Goal: Information Seeking & Learning: Learn about a topic

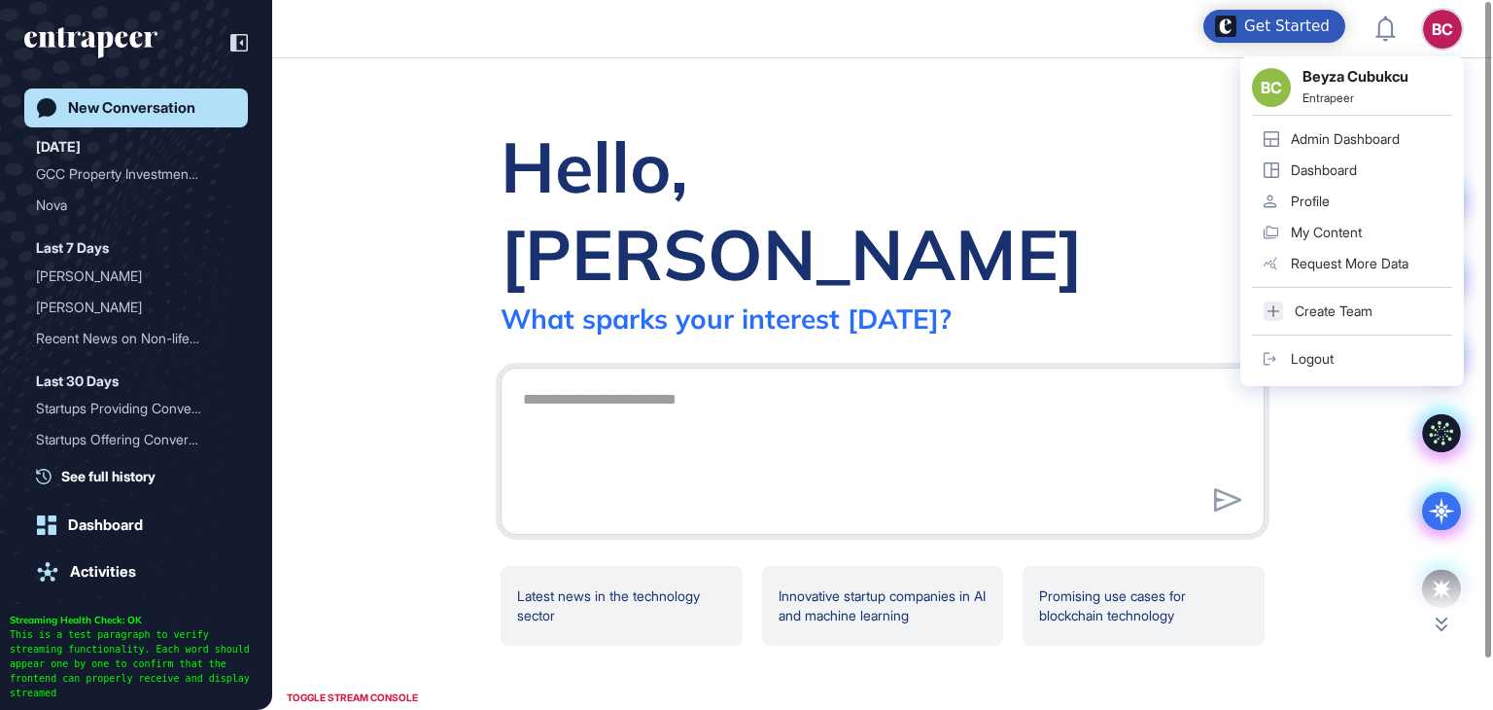
click at [1375, 137] on div "Admin Dashboard" at bounding box center [1345, 139] width 109 height 16
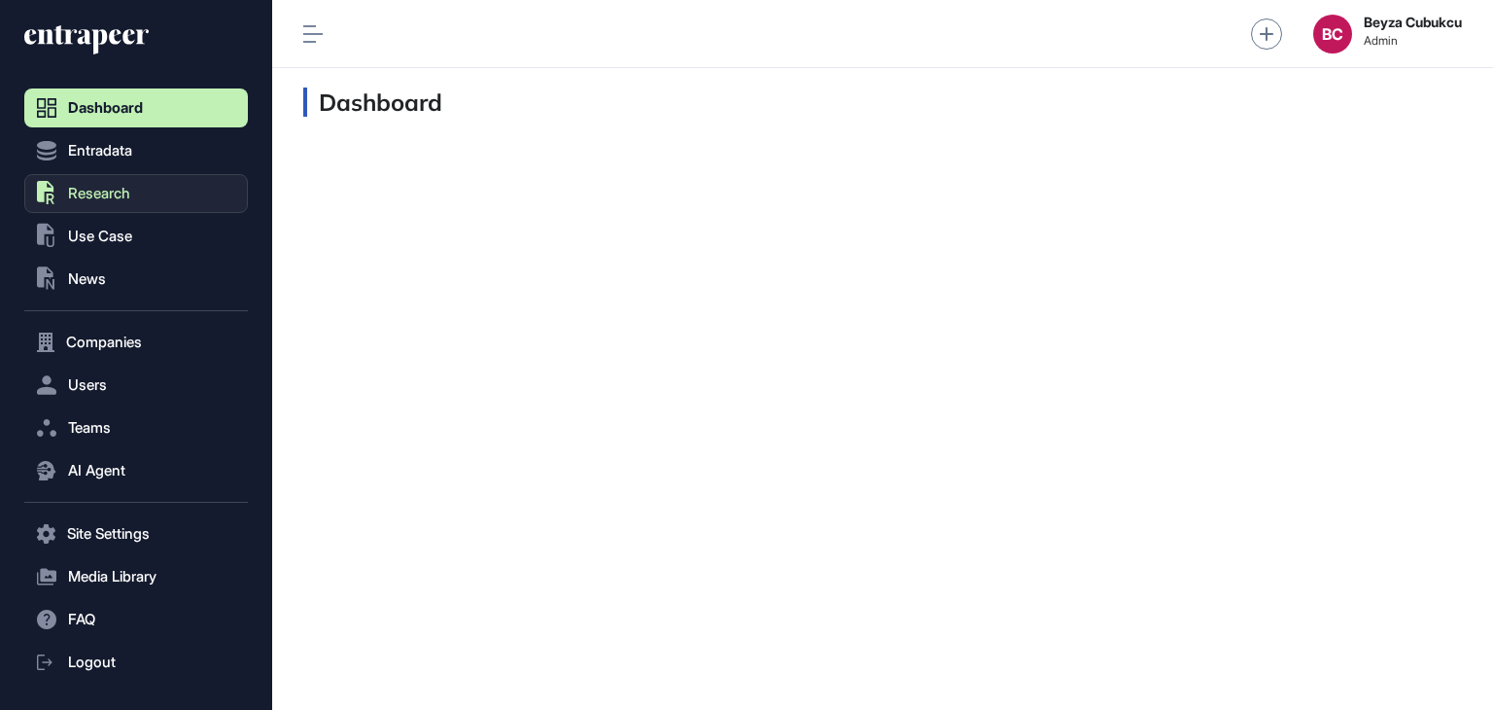
click at [109, 192] on span "Research" at bounding box center [99, 194] width 62 height 16
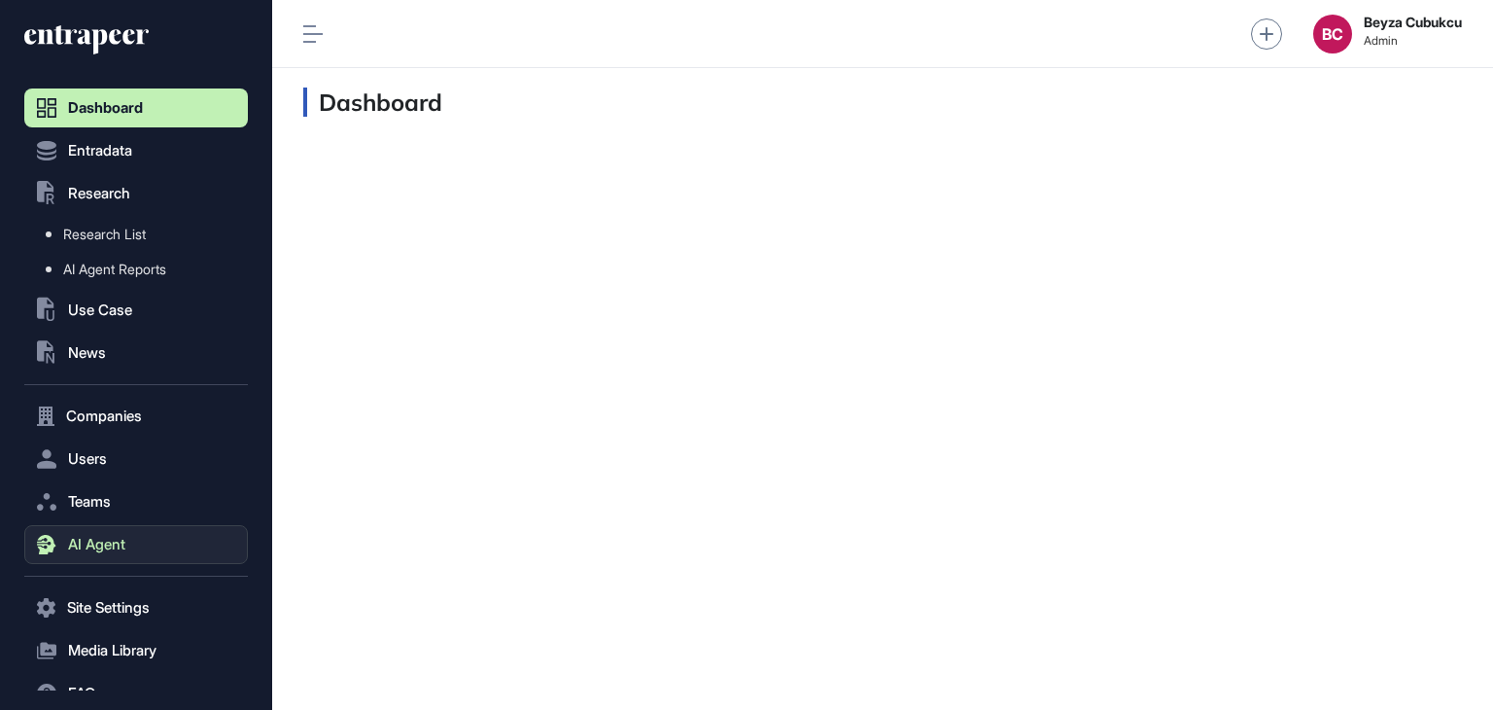
click at [104, 553] on button "AI Agent" at bounding box center [136, 544] width 224 height 39
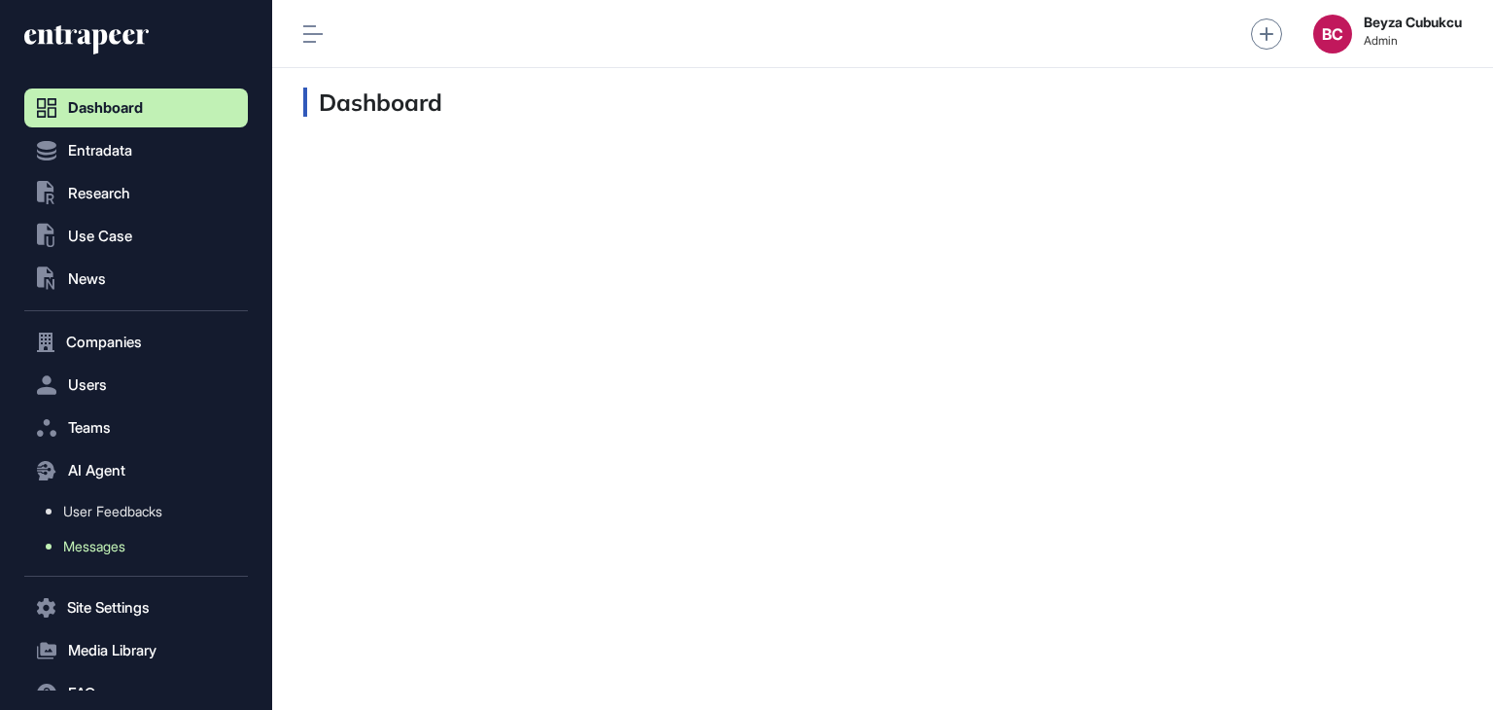
click at [120, 549] on span "Messages" at bounding box center [94, 547] width 62 height 16
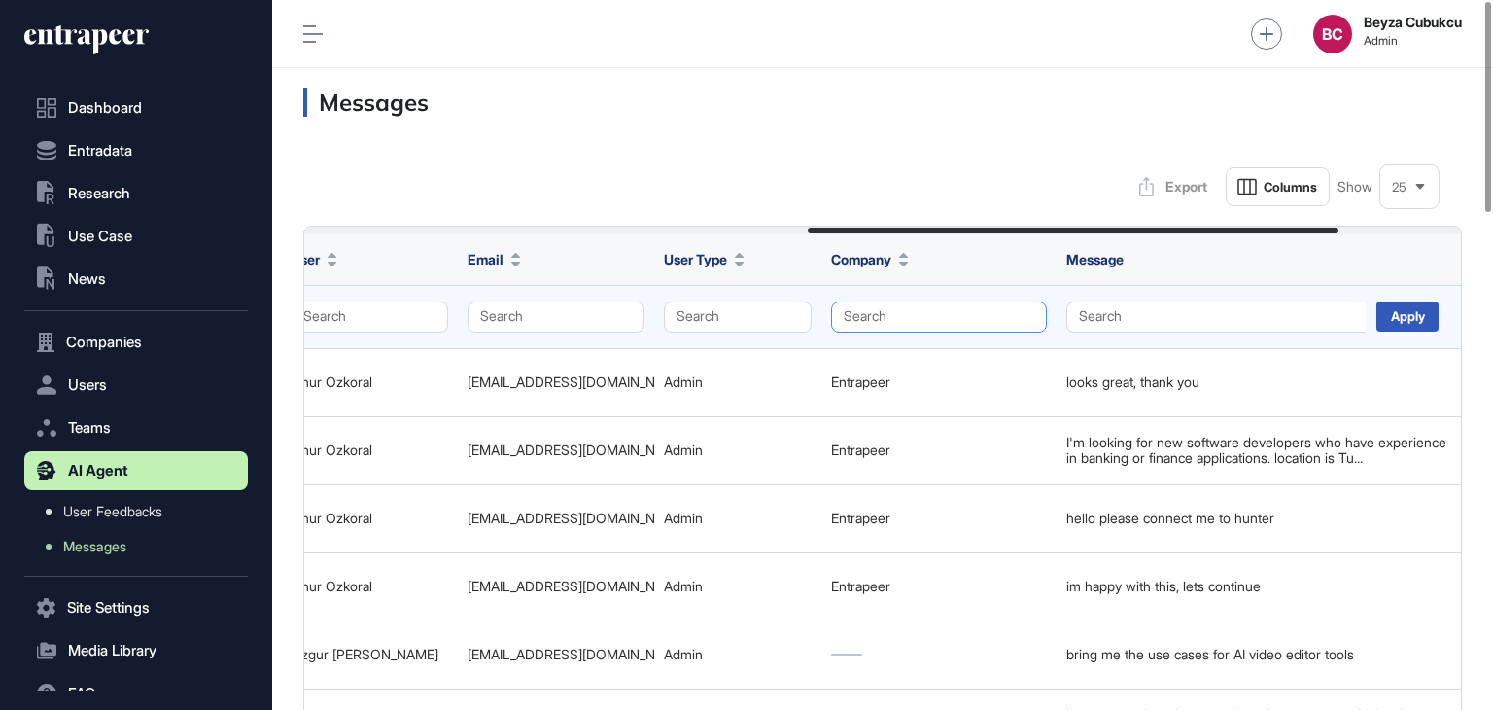
click at [957, 312] on button "Search" at bounding box center [939, 316] width 216 height 31
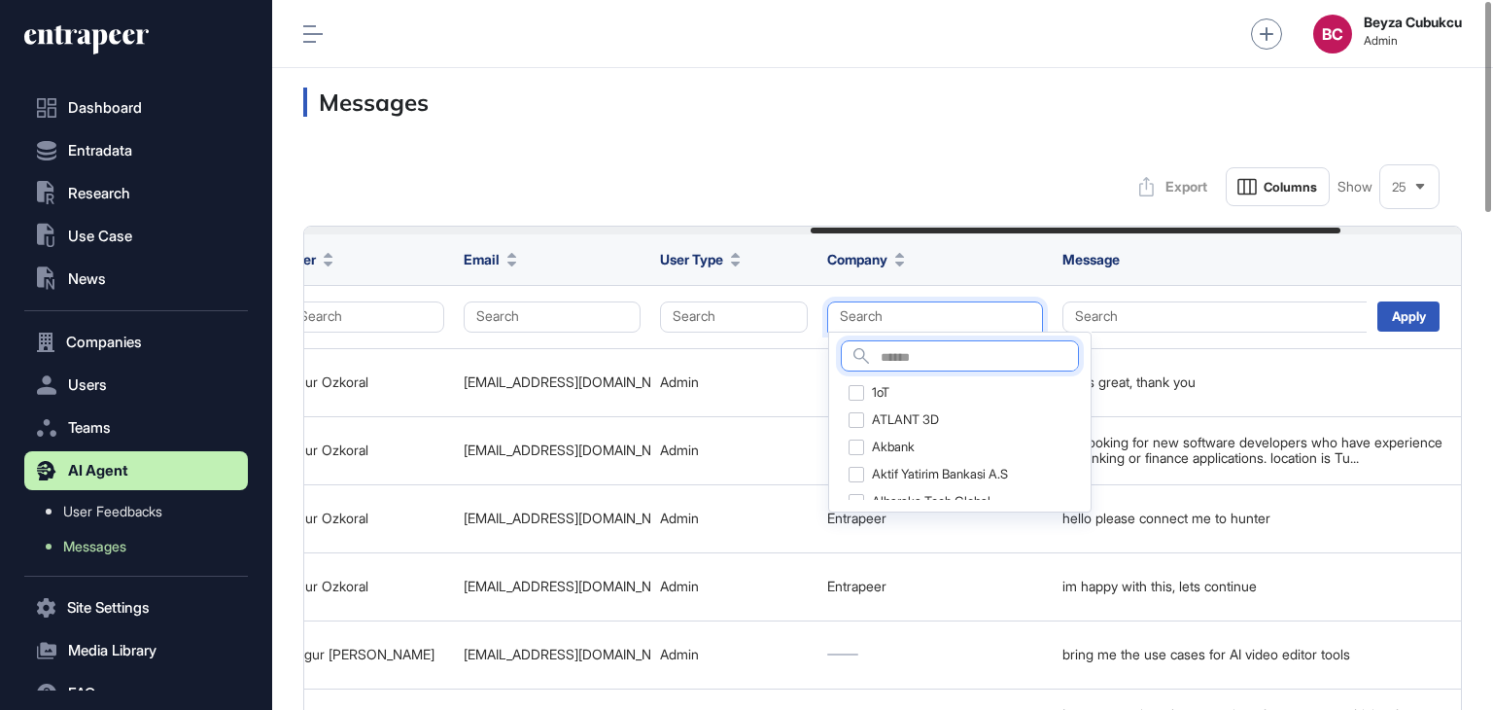
click at [895, 356] on input "text" at bounding box center [979, 358] width 197 height 26
type input "****"
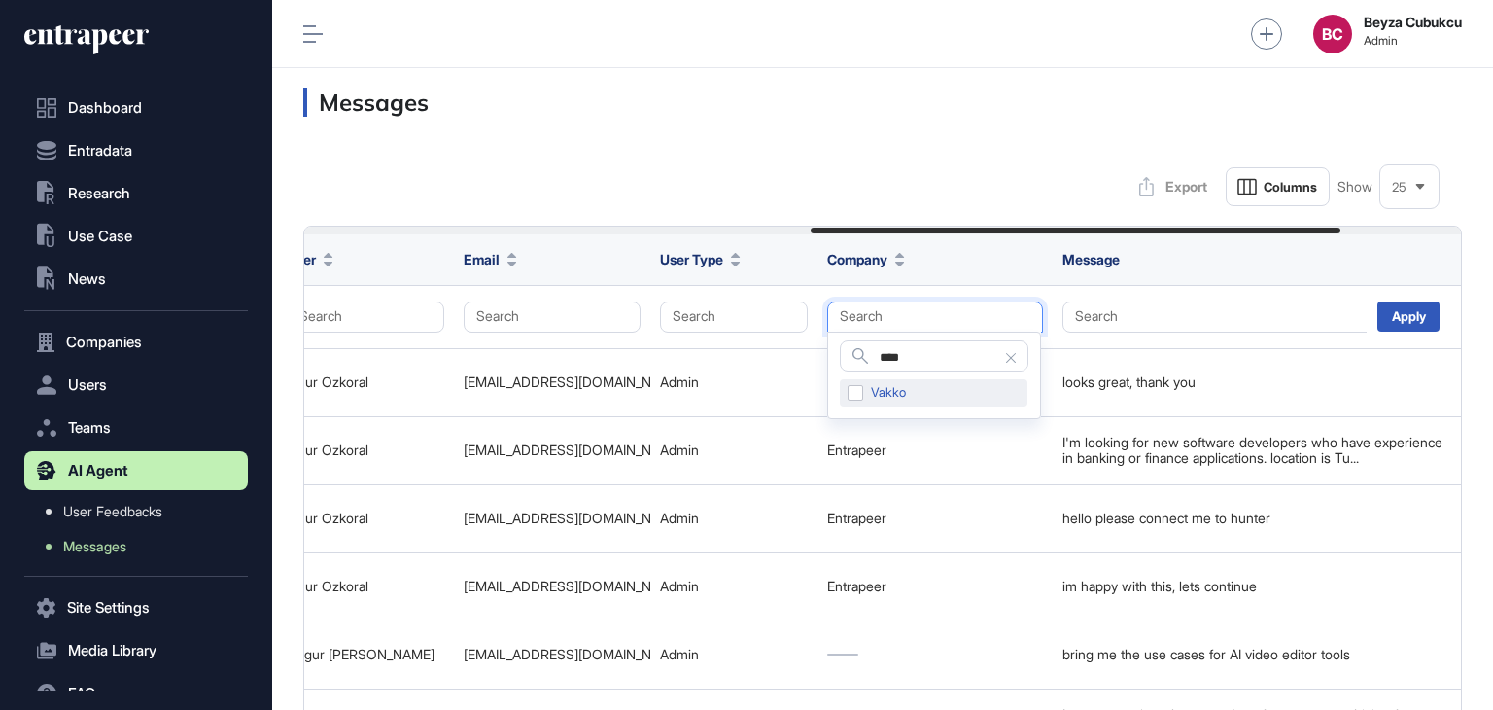
click at [852, 390] on div "Vakko" at bounding box center [934, 392] width 188 height 27
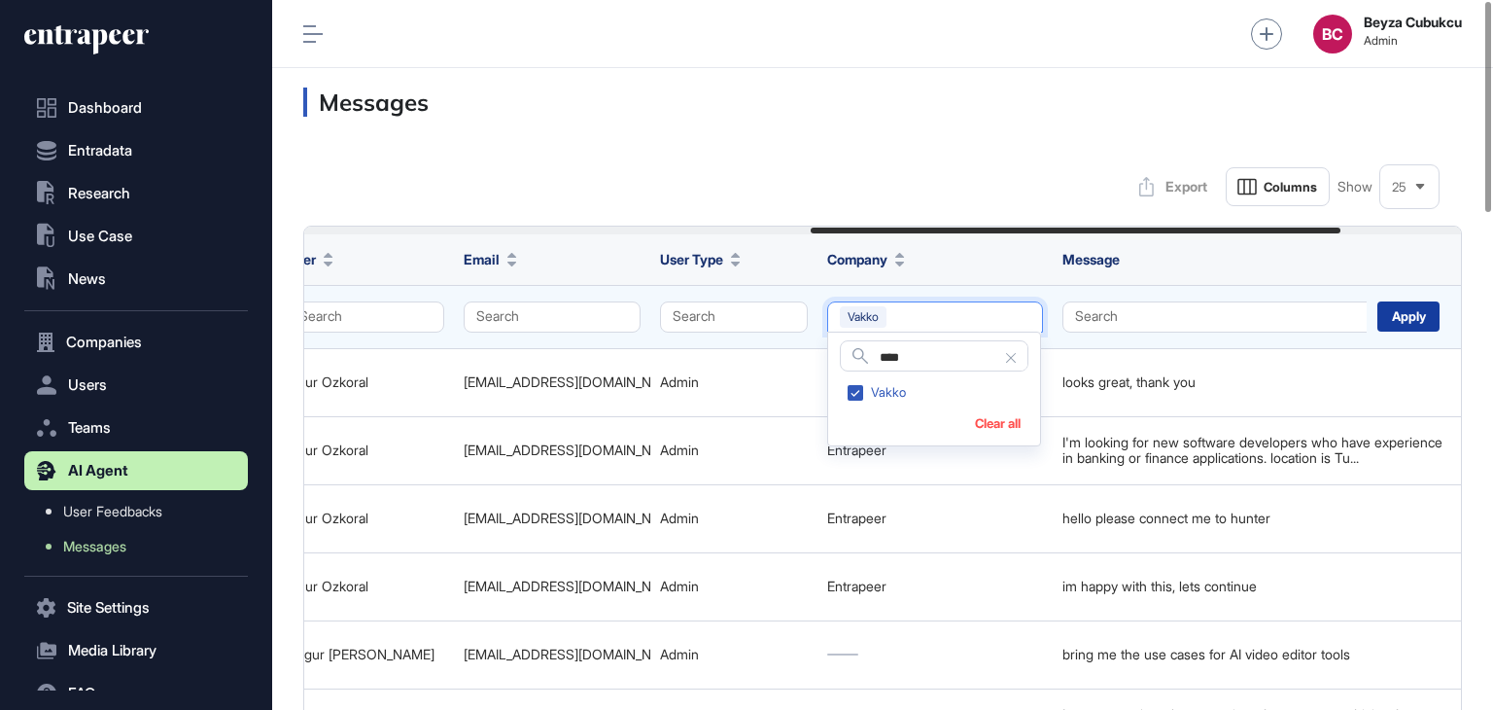
click at [1420, 316] on div "Apply" at bounding box center [1409, 316] width 62 height 30
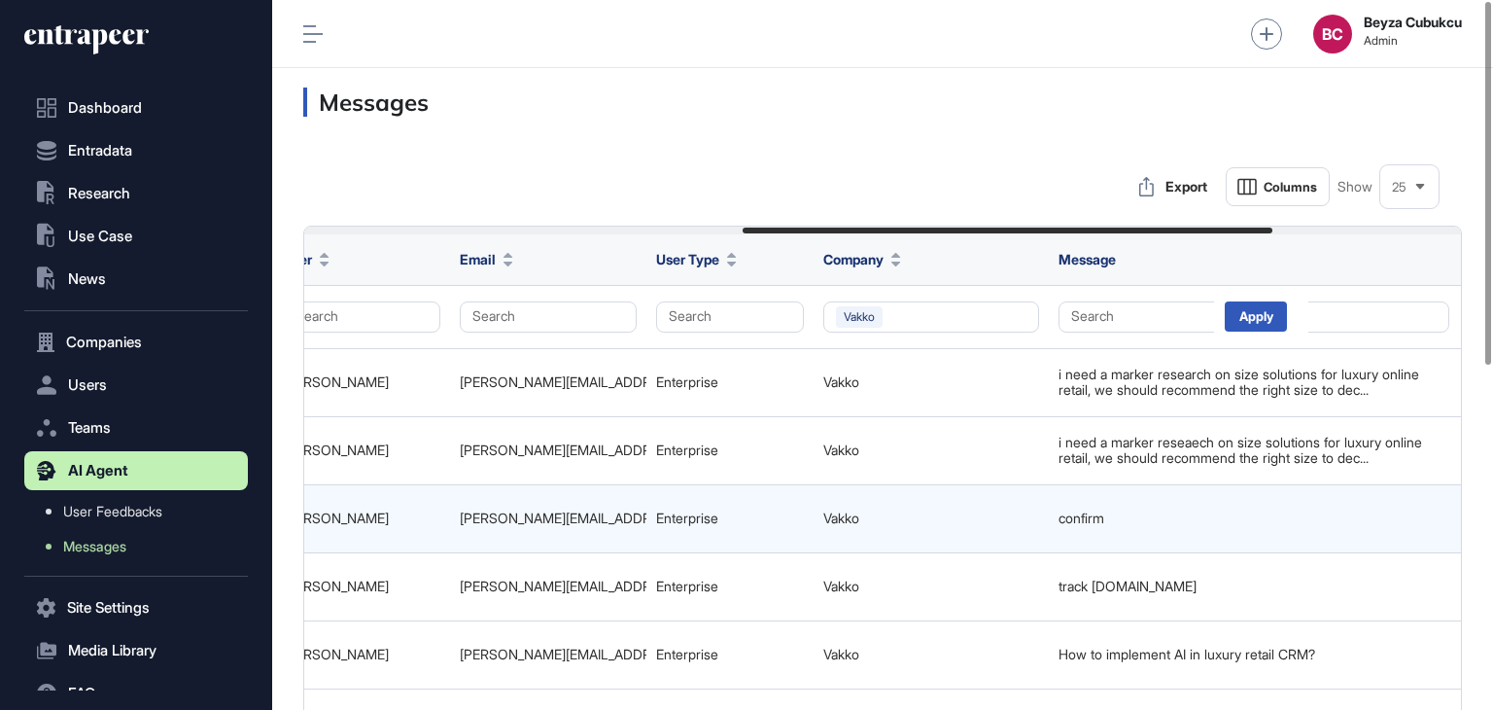
scroll to position [0, 1367]
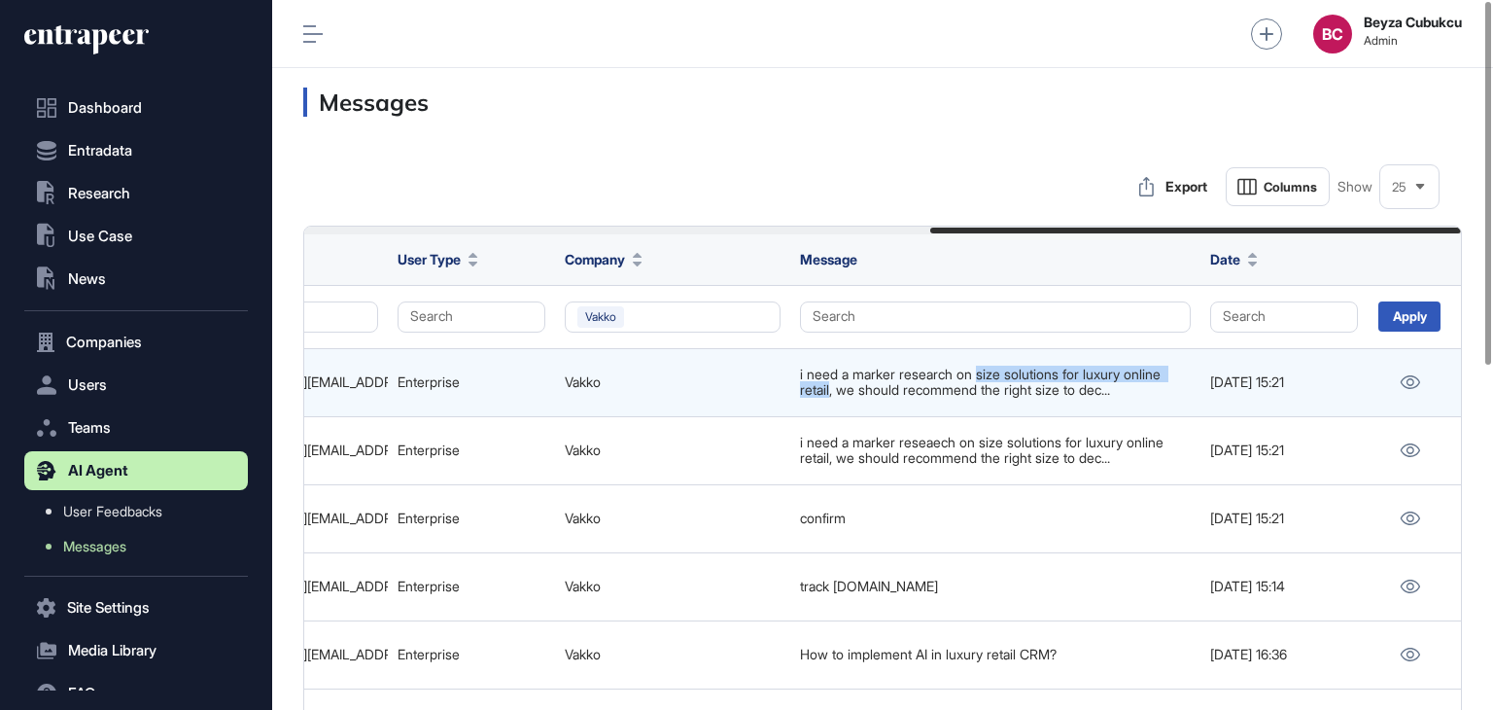
drag, startPoint x: 985, startPoint y: 371, endPoint x: 832, endPoint y: 398, distance: 154.9
click at [832, 398] on td "i need a marker research on size solutions for luxury online retail, we should …" at bounding box center [995, 382] width 410 height 68
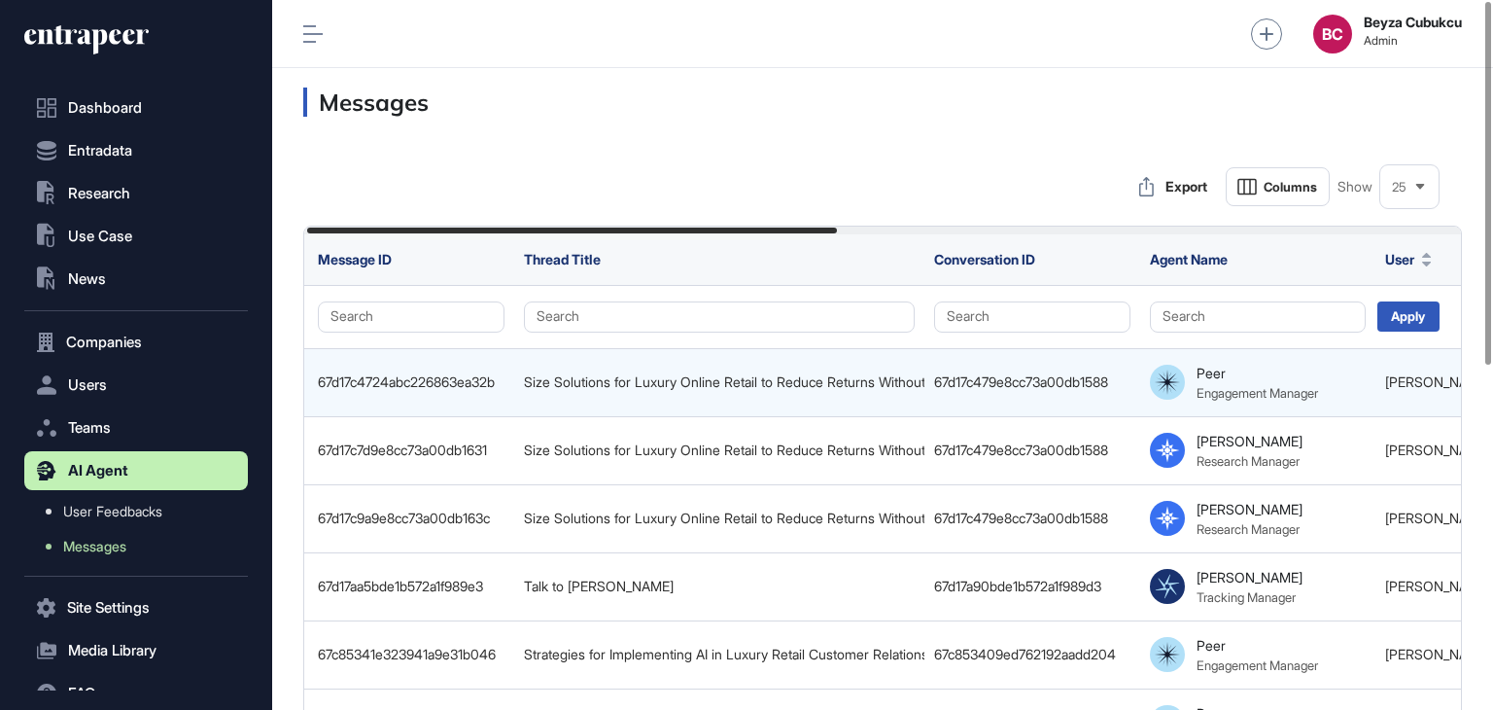
scroll to position [0, 5]
drag, startPoint x: 525, startPoint y: 382, endPoint x: 922, endPoint y: 386, distance: 396.7
click at [916, 386] on div "Size Solutions for Luxury Online Retail to Reduce Returns Without Measurements" at bounding box center [720, 382] width 391 height 16
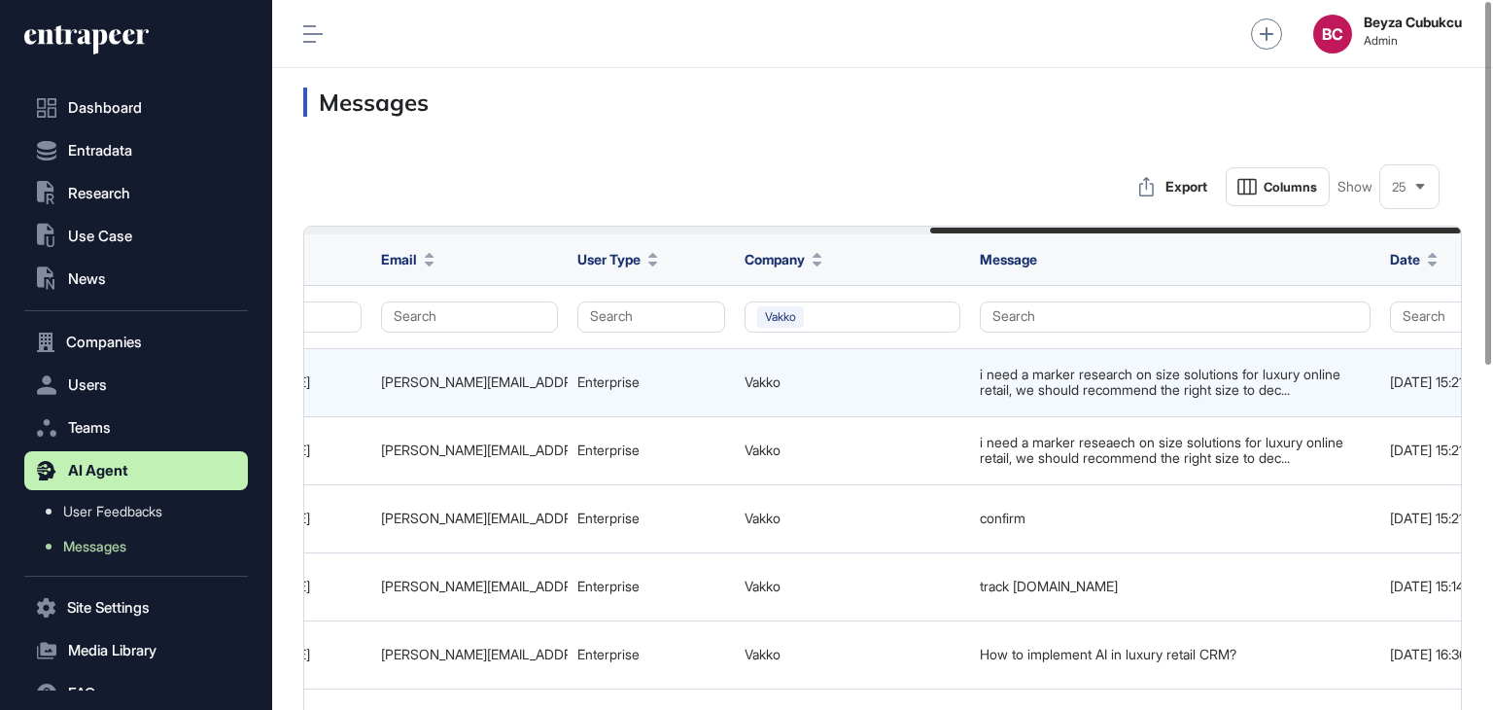
scroll to position [0, 1367]
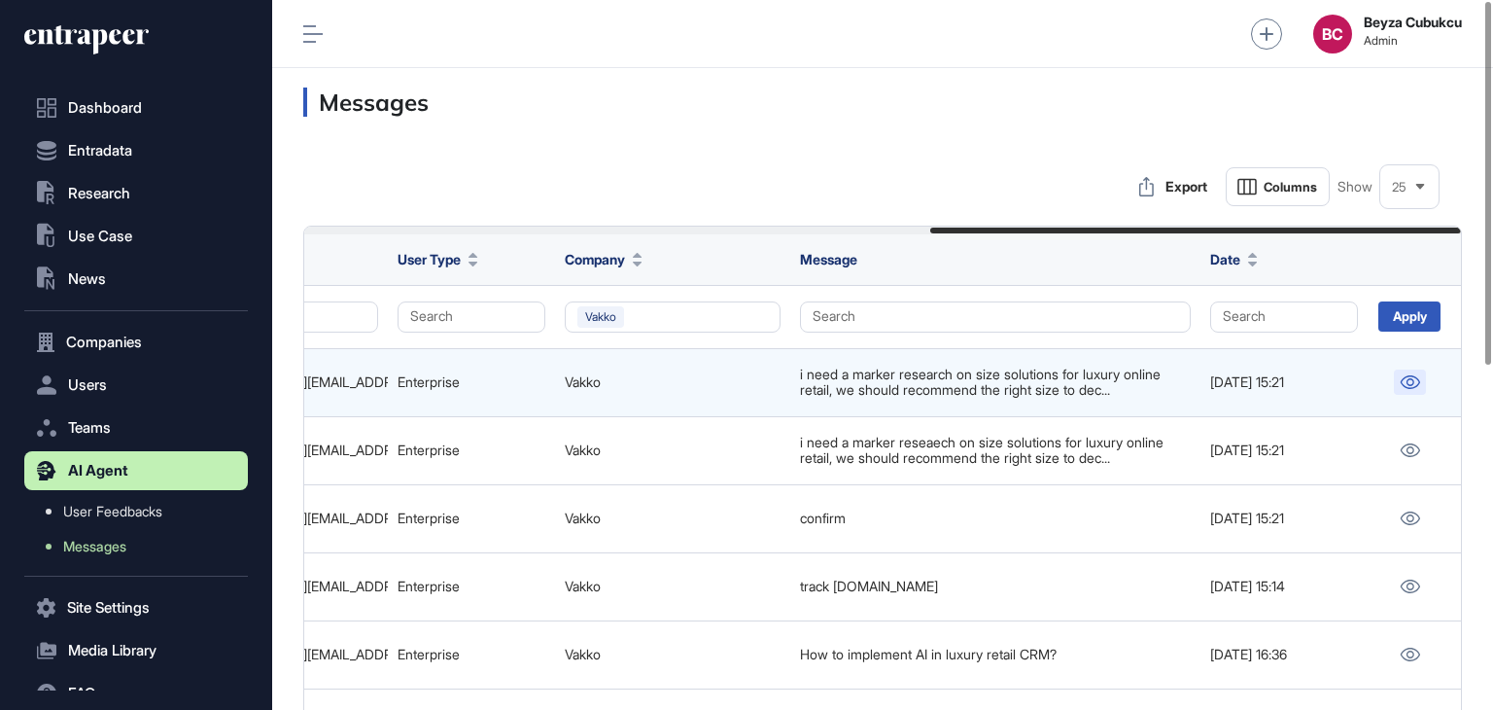
click at [1404, 386] on icon at bounding box center [1410, 382] width 19 height 14
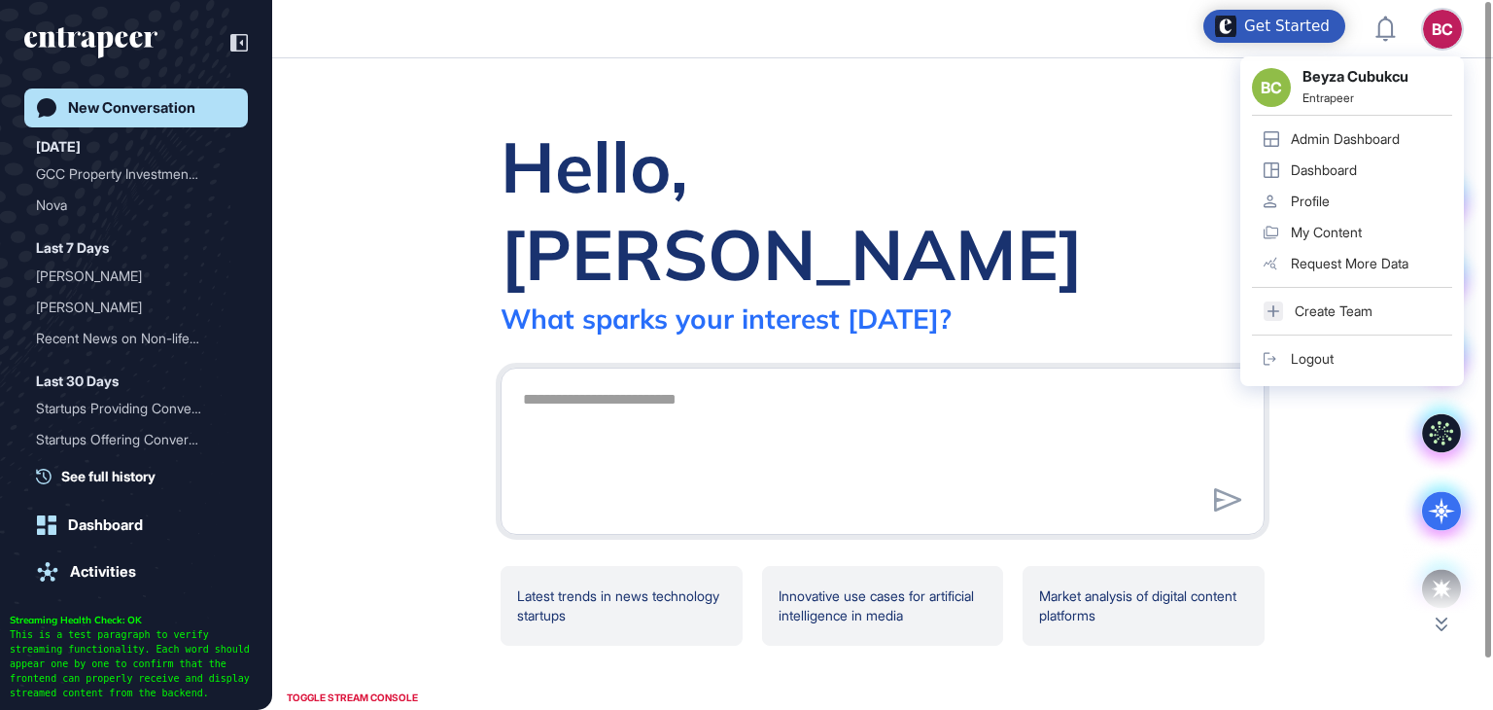
click at [1329, 141] on div "Admin Dashboard" at bounding box center [1345, 139] width 109 height 16
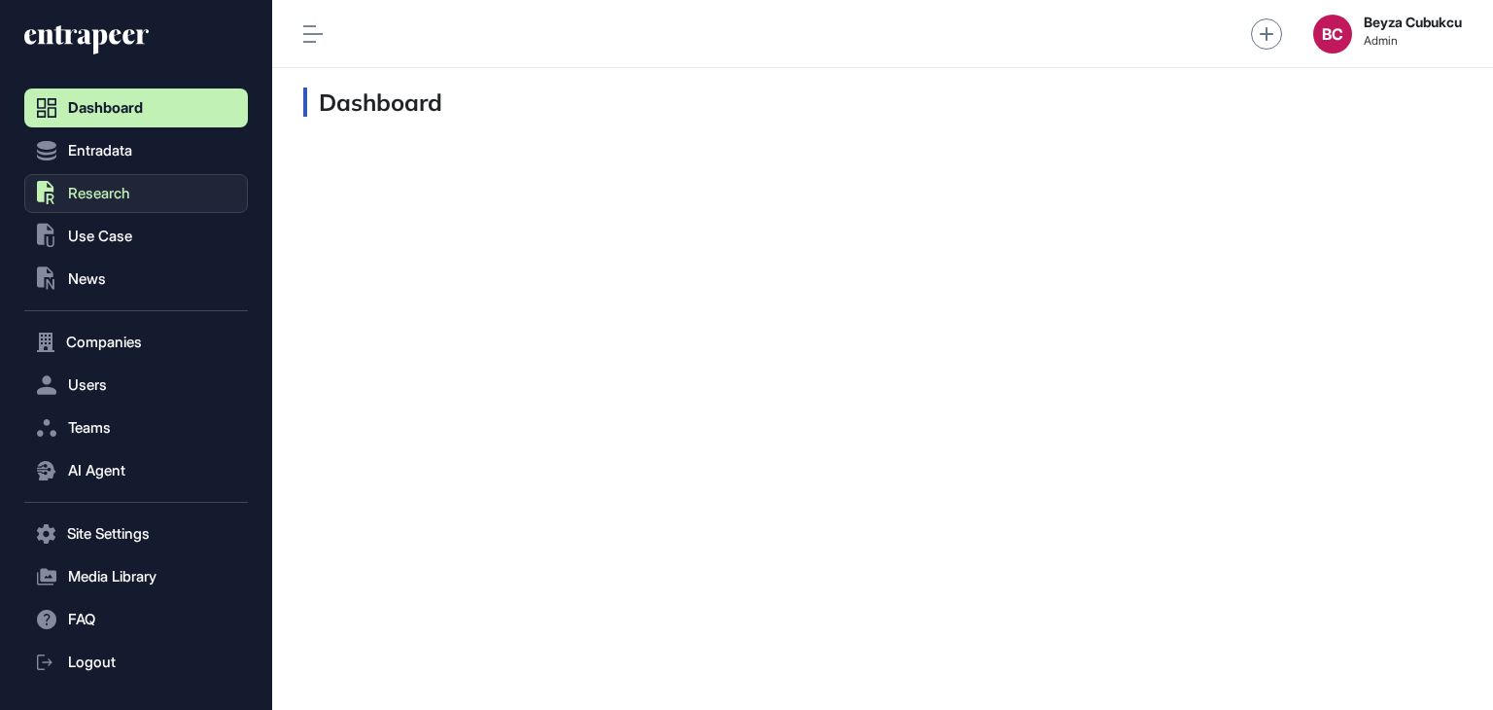
click at [84, 514] on button ".st0{fill:currentColor} Research" at bounding box center [136, 533] width 224 height 39
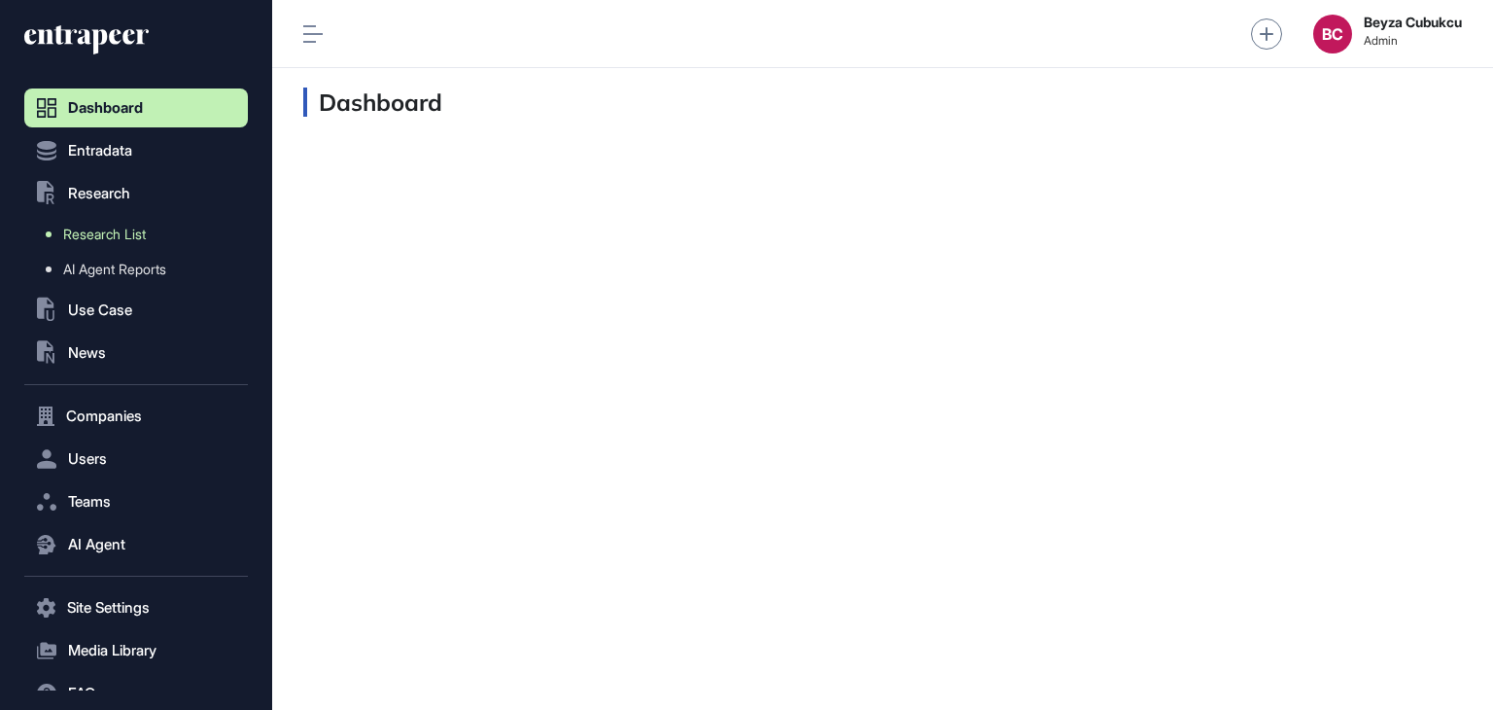
click at [103, 239] on span "Research List" at bounding box center [104, 235] width 83 height 16
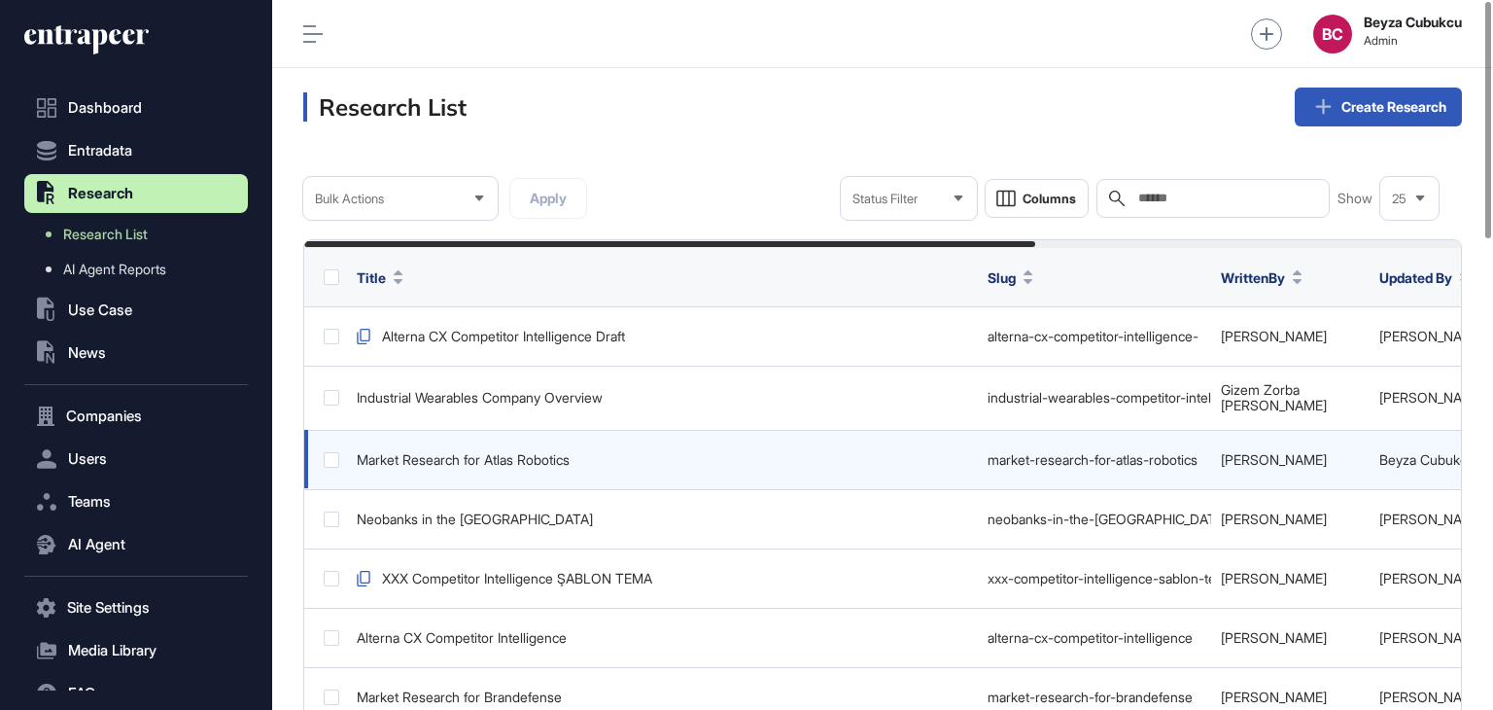
scroll to position [0, 673]
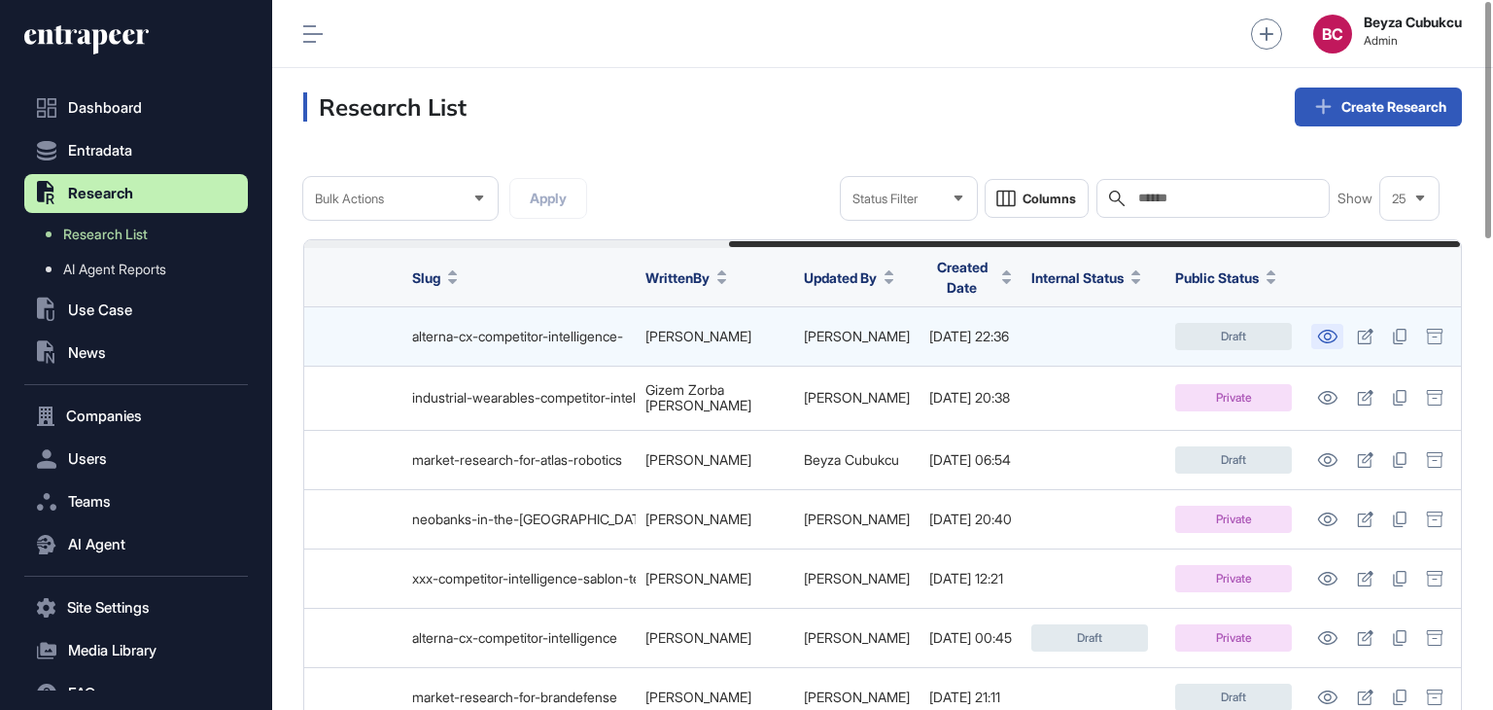
click at [1324, 330] on icon at bounding box center [1327, 337] width 20 height 14
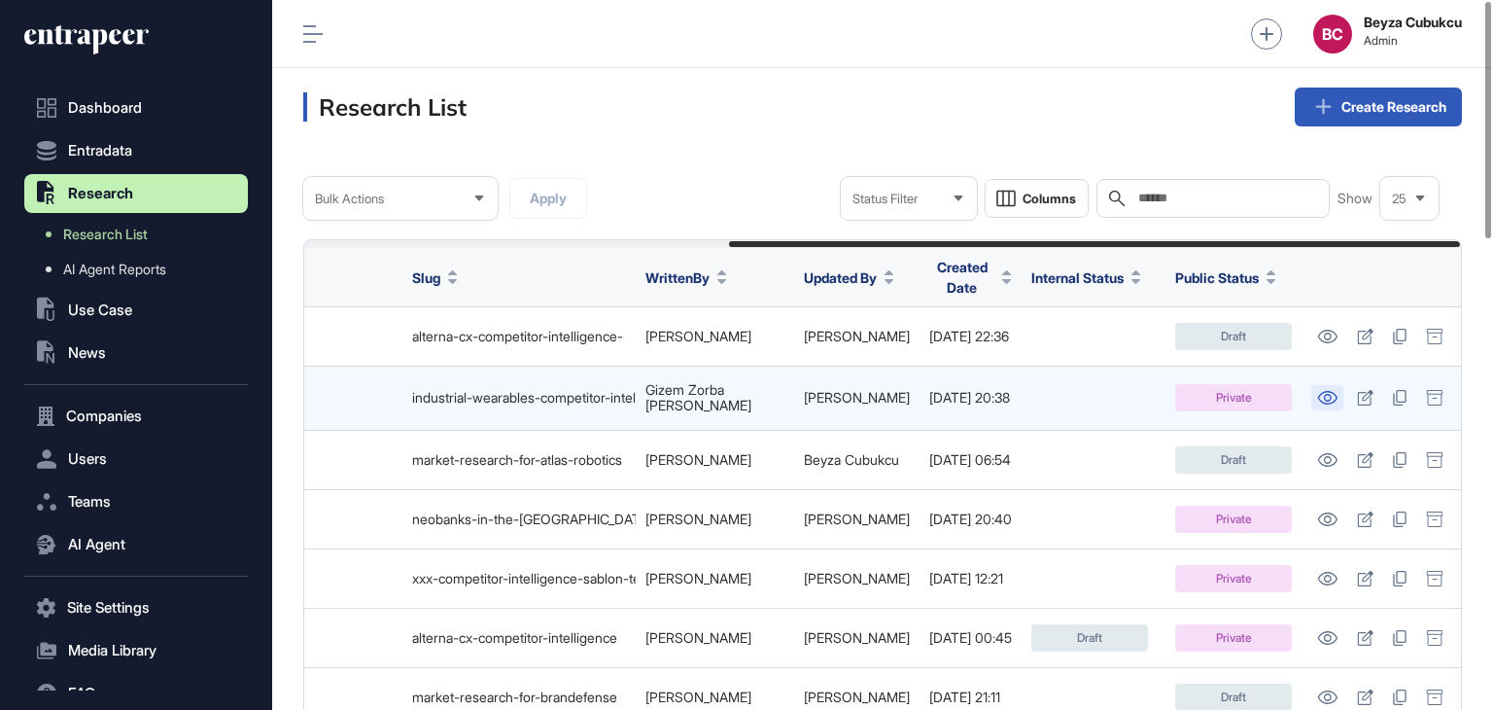
click at [1319, 394] on icon at bounding box center [1327, 398] width 20 height 14
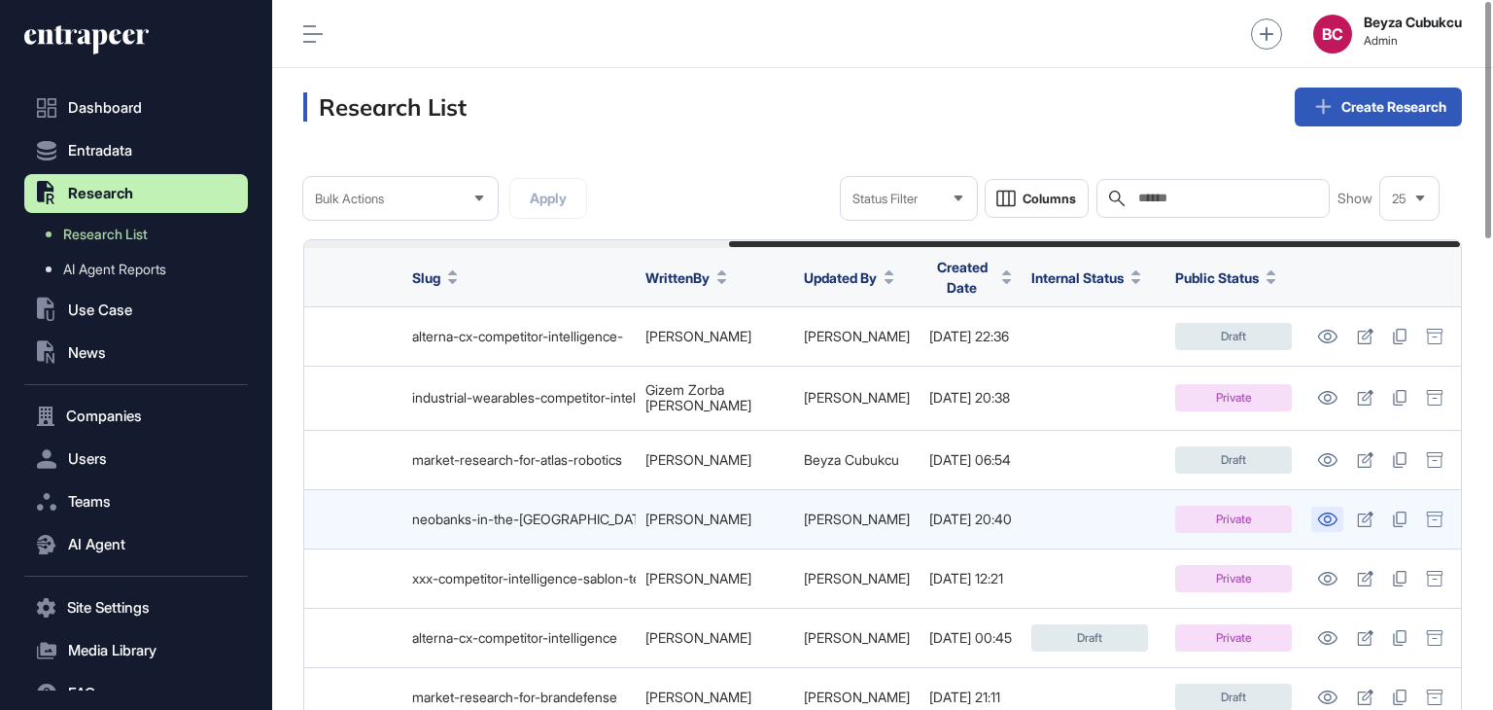
click at [1334, 516] on icon at bounding box center [1327, 519] width 20 height 14
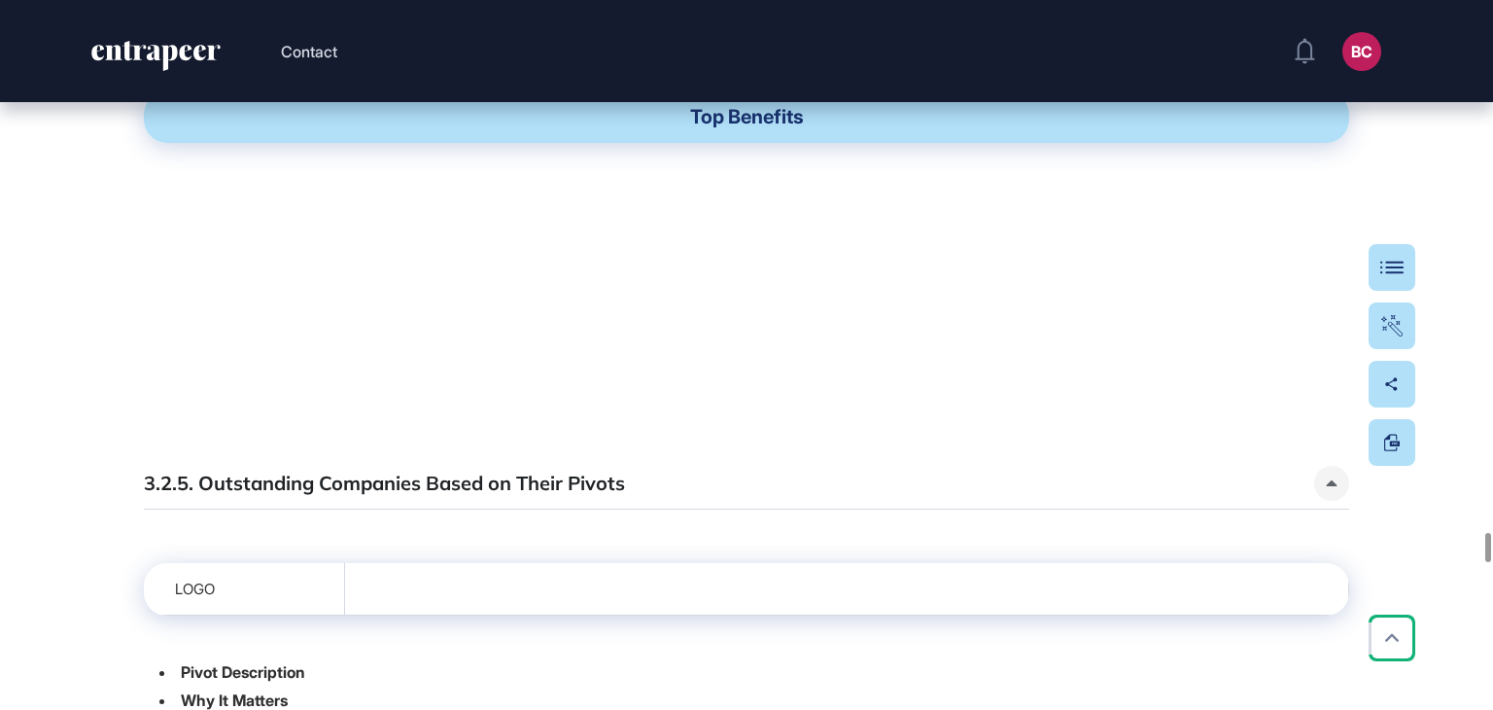
scroll to position [24988, 0]
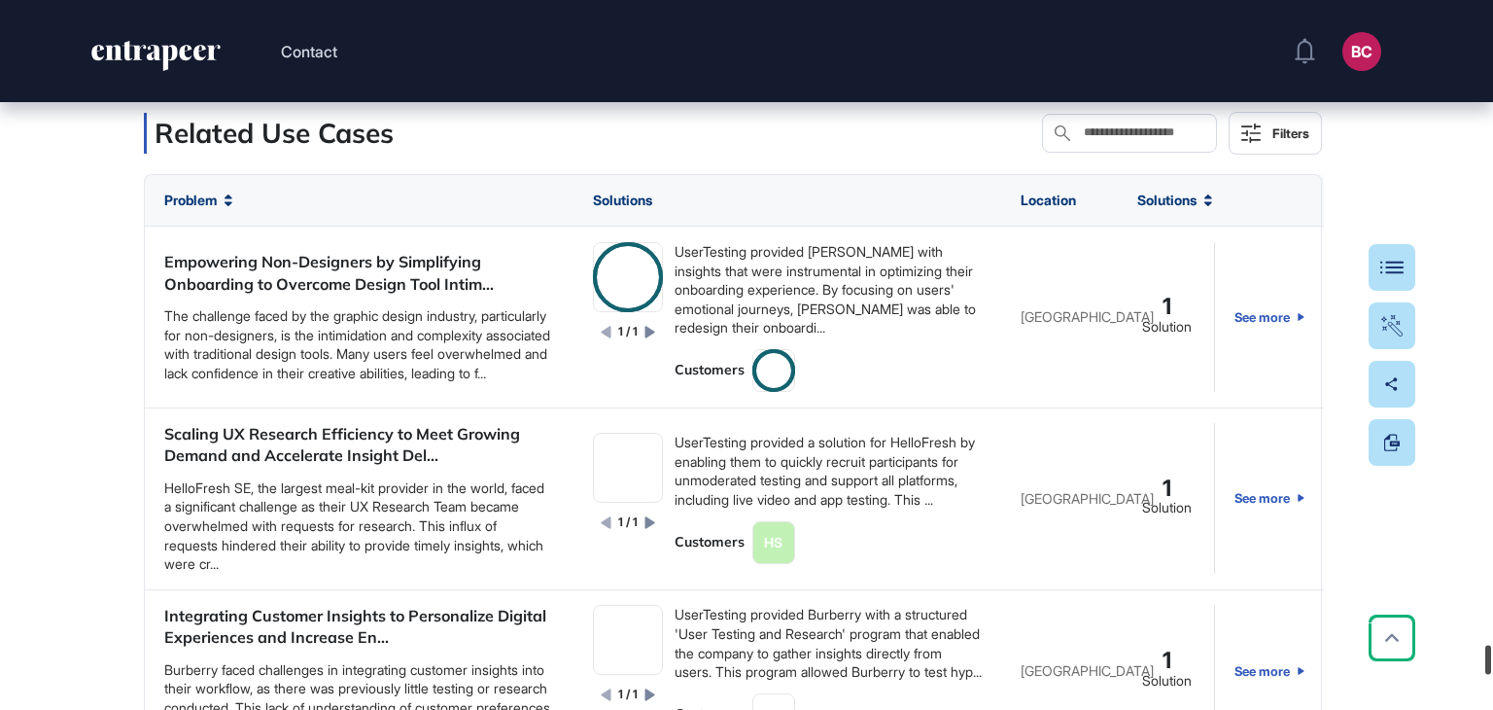
drag, startPoint x: 1492, startPoint y: 557, endPoint x: 1350, endPoint y: 265, distance: 324.8
click at [1492, 675] on div at bounding box center [1489, 660] width 6 height 29
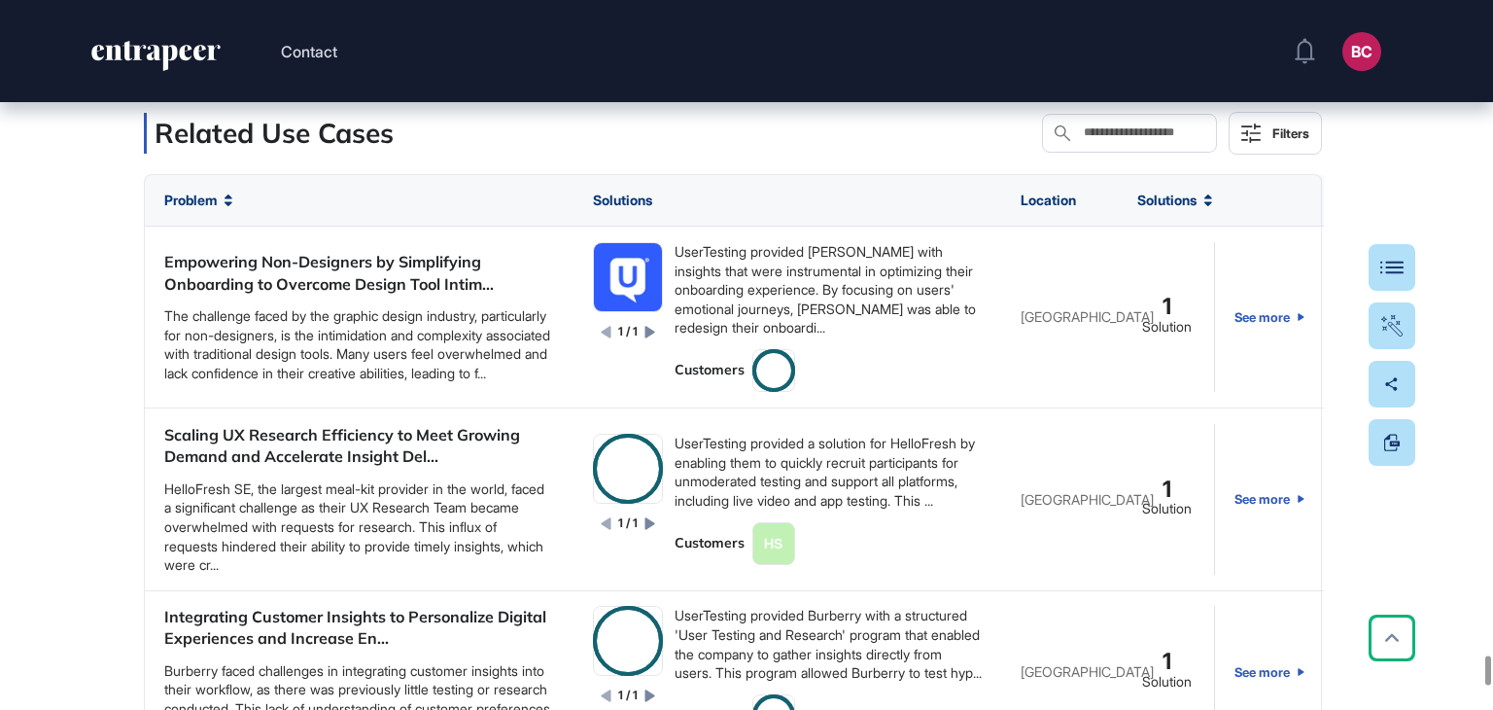
scroll to position [30581, 0]
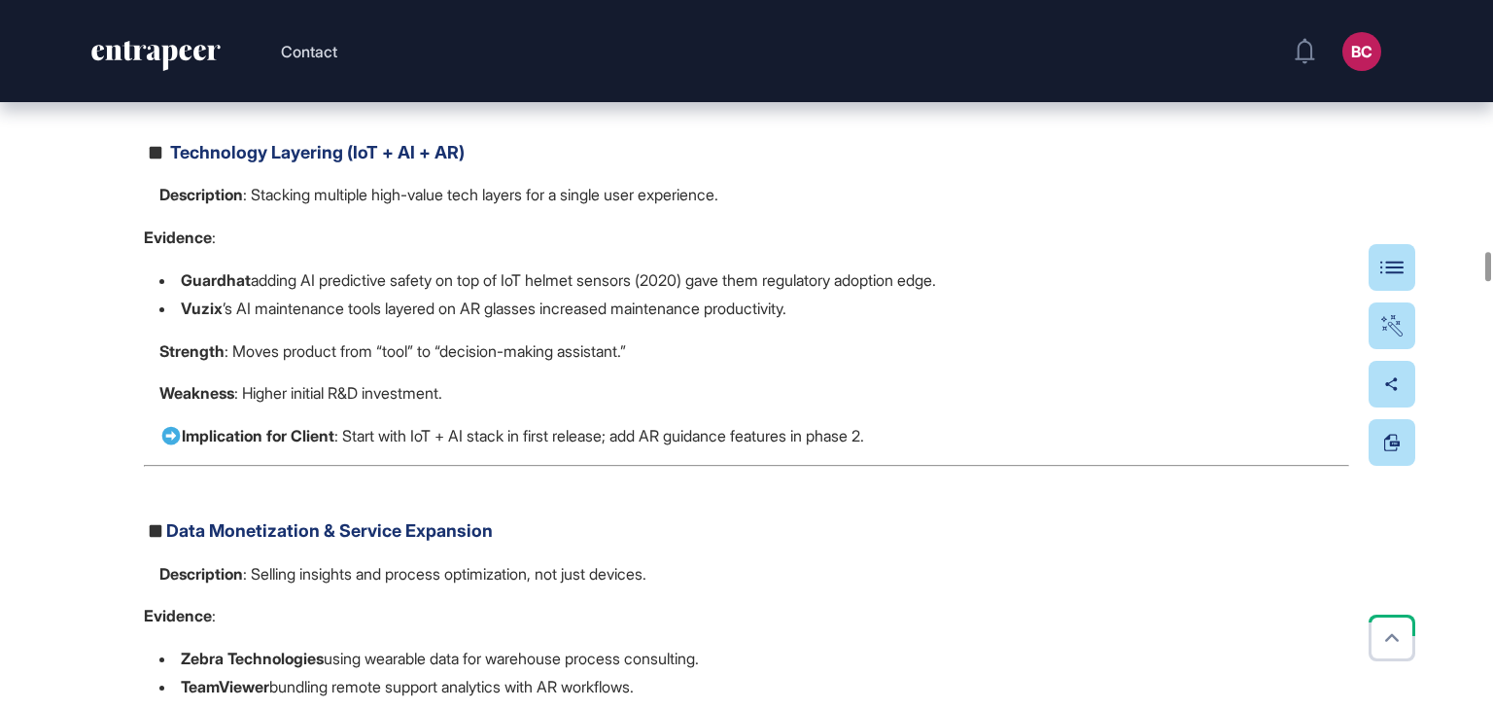
scroll to position [14585, 0]
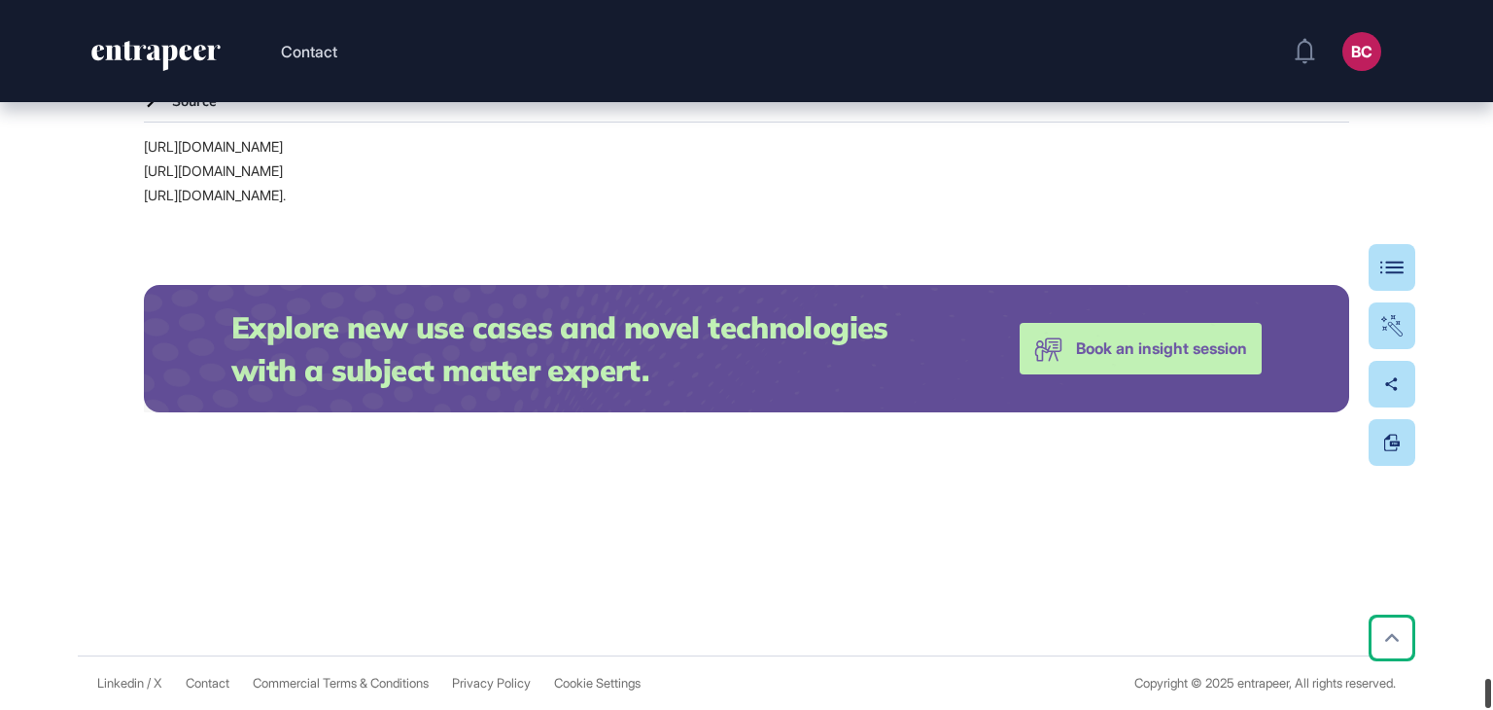
drag, startPoint x: 1492, startPoint y: 278, endPoint x: 1301, endPoint y: 105, distance: 258.2
click at [1491, 679] on div at bounding box center [1489, 693] width 6 height 29
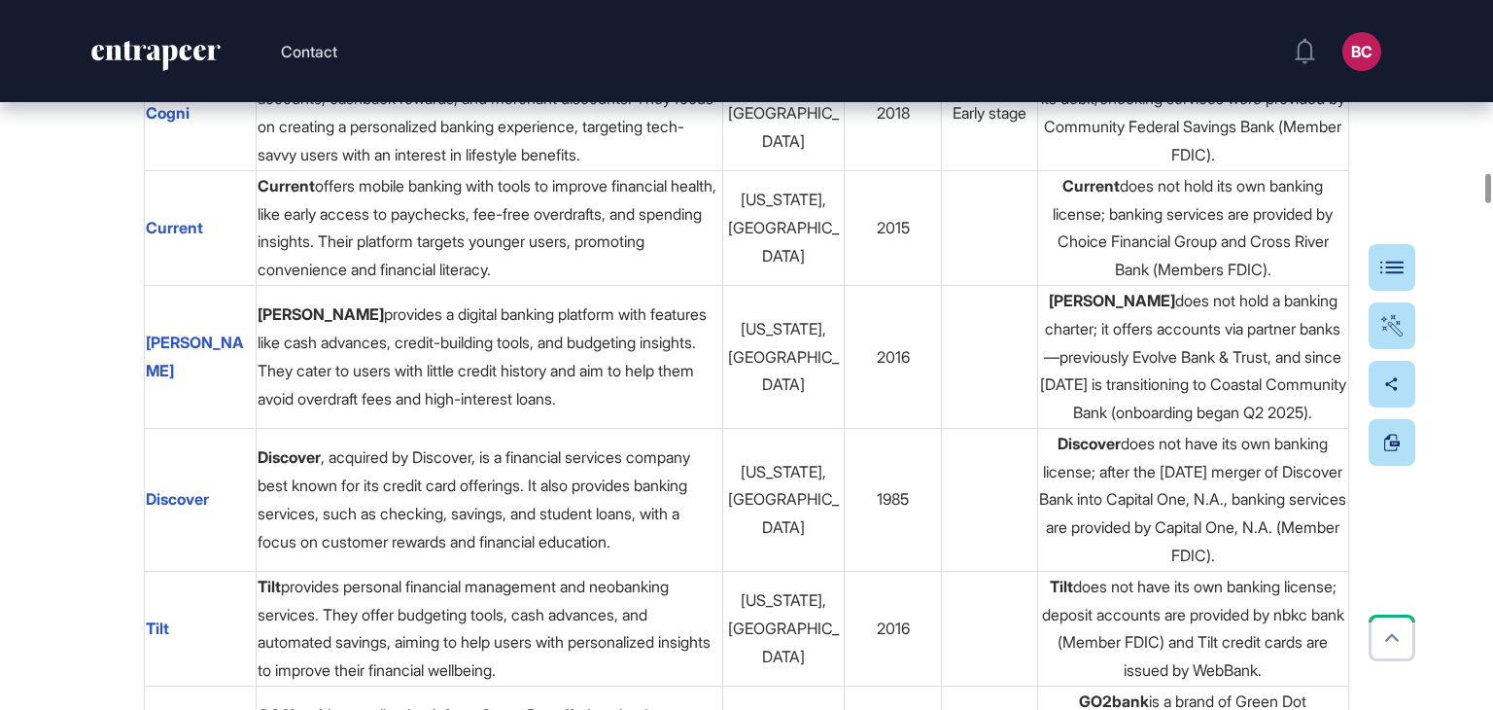
scroll to position [5445, 0]
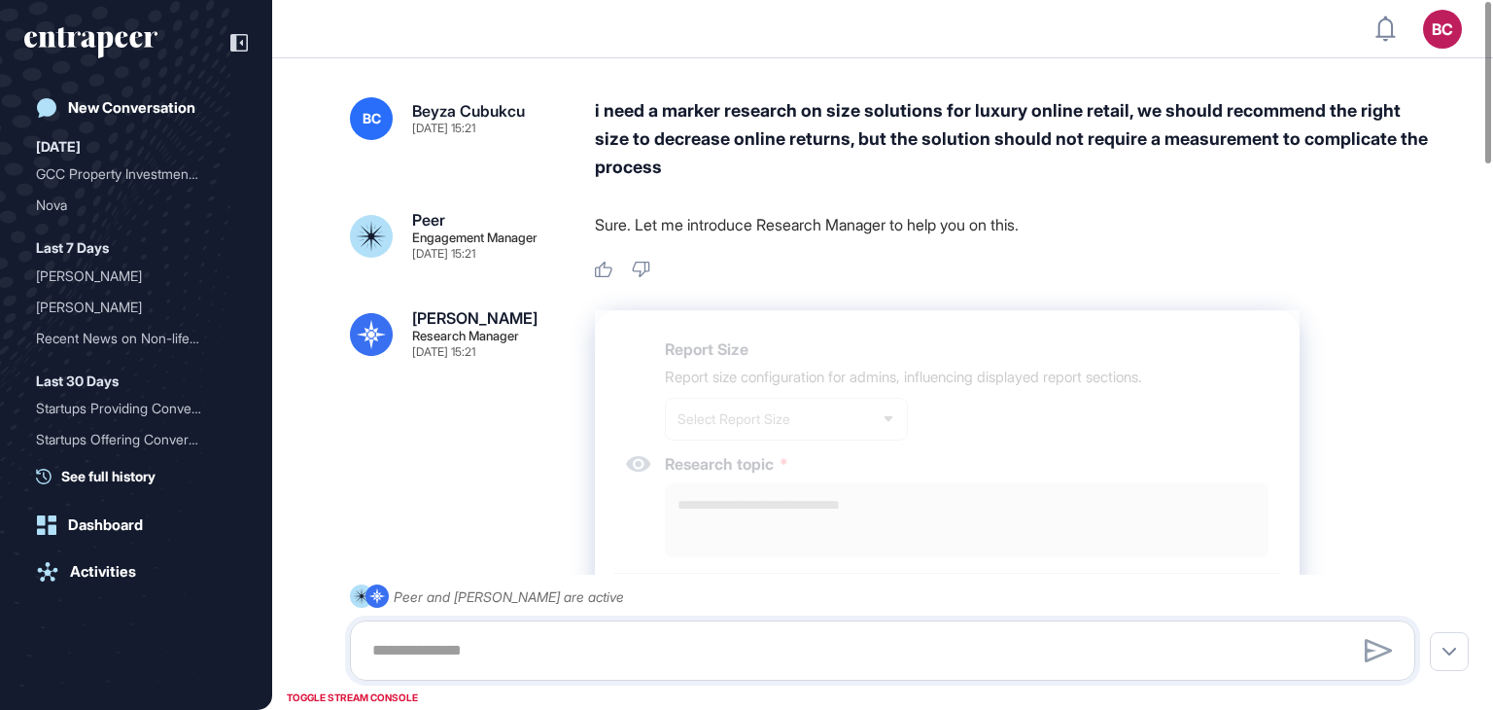
type textarea "**********"
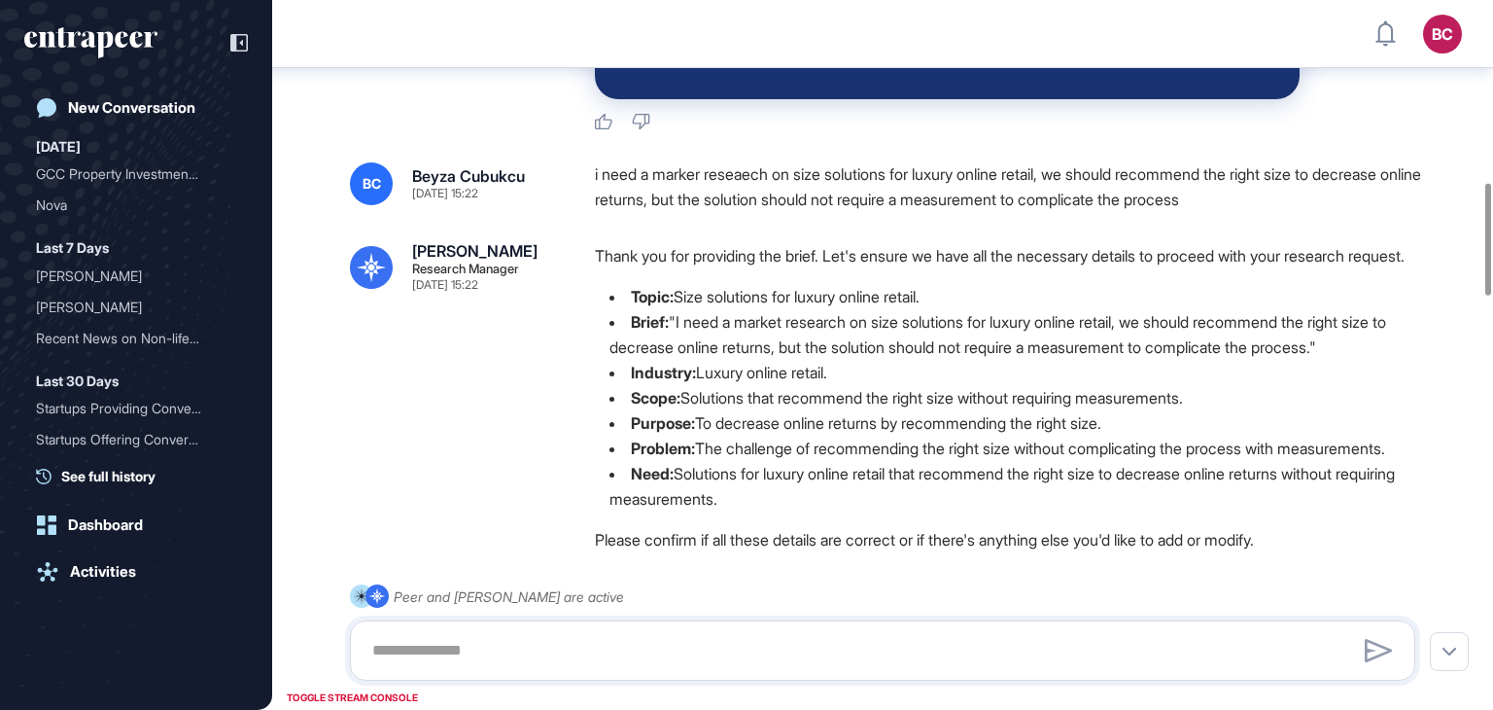
scroll to position [1232, 0]
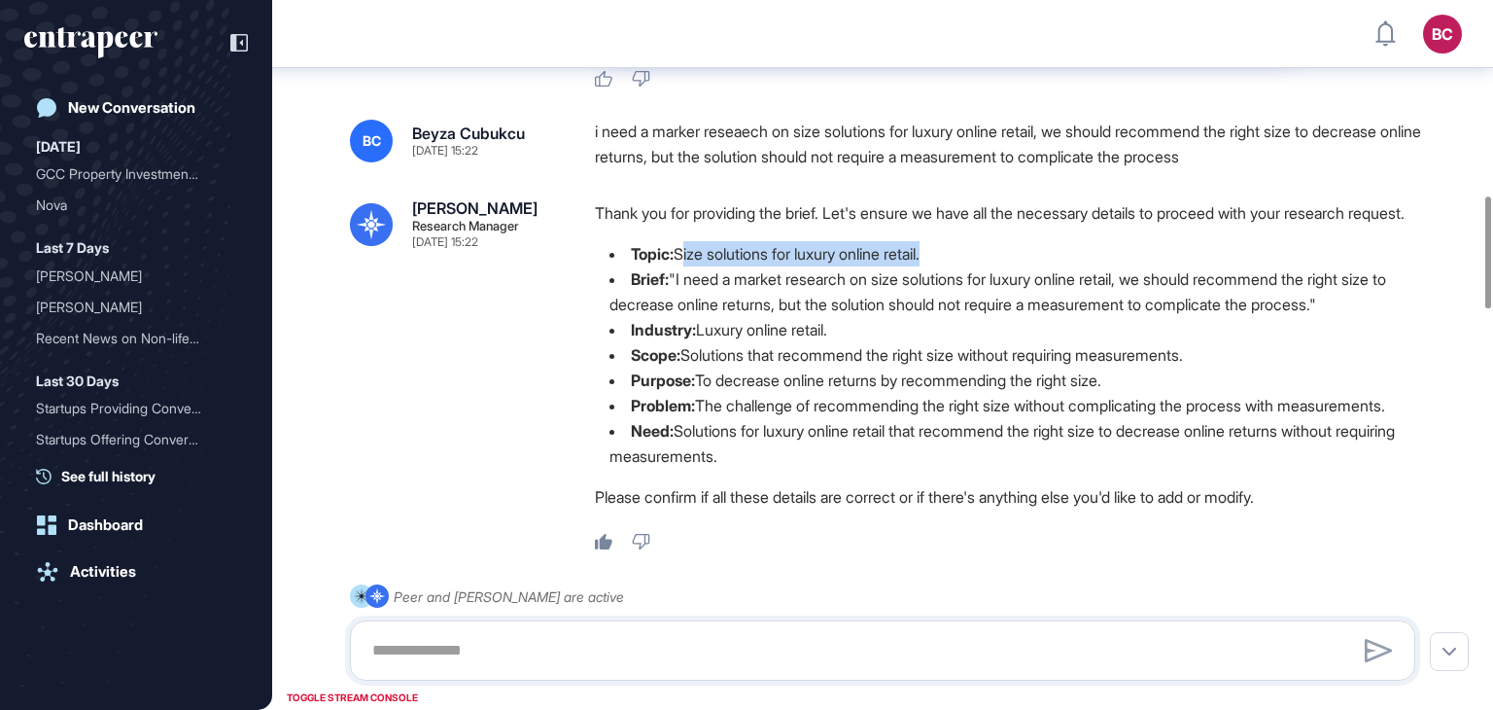
drag, startPoint x: 681, startPoint y: 281, endPoint x: 942, endPoint y: 282, distance: 261.6
click at [942, 266] on li "Topic: Size solutions for luxury online retail." at bounding box center [1013, 253] width 836 height 25
copy li "Size solutions for luxury online retail"
